Goal: Transaction & Acquisition: Obtain resource

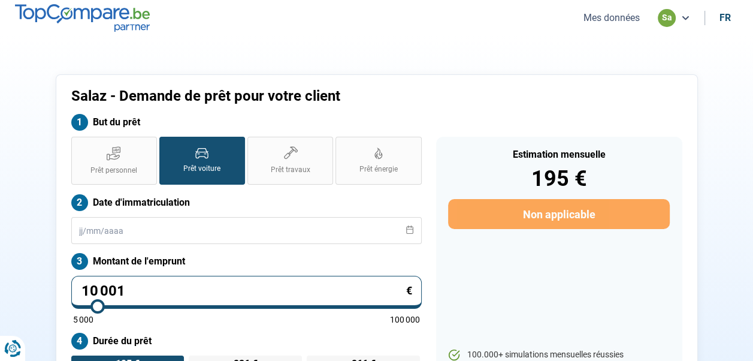
click at [592, 11] on ul "Mes données sa fr" at bounding box center [655, 18] width 165 height 18
click at [592, 20] on button "Mes données" at bounding box center [612, 17] width 64 height 13
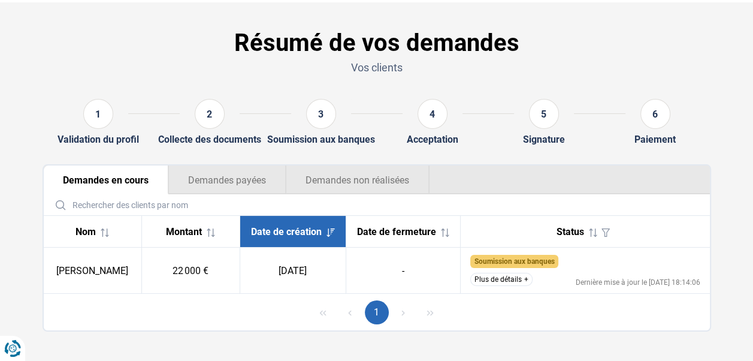
scroll to position [51, 0]
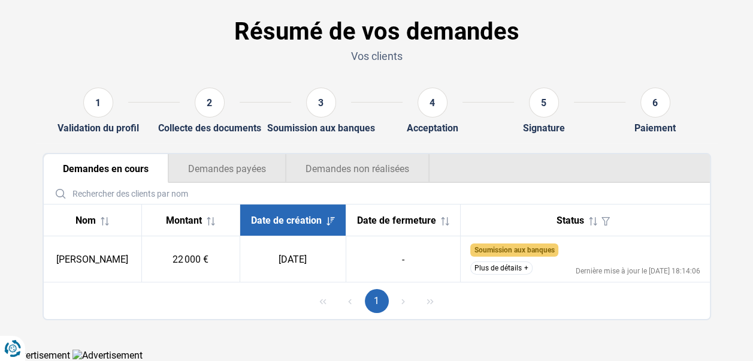
click at [485, 271] on button "Plus de détails" at bounding box center [502, 267] width 62 height 13
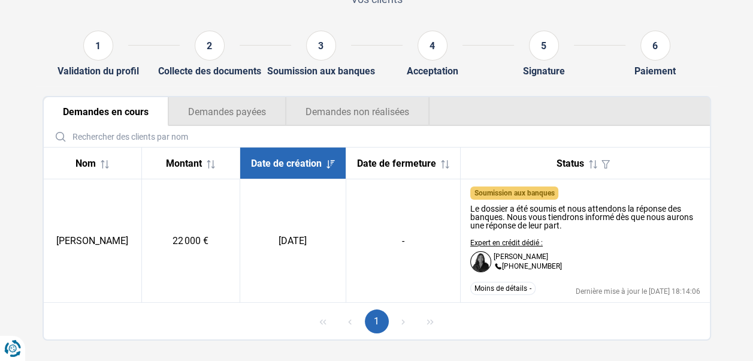
scroll to position [128, 0]
